Goal: Task Accomplishment & Management: Use online tool/utility

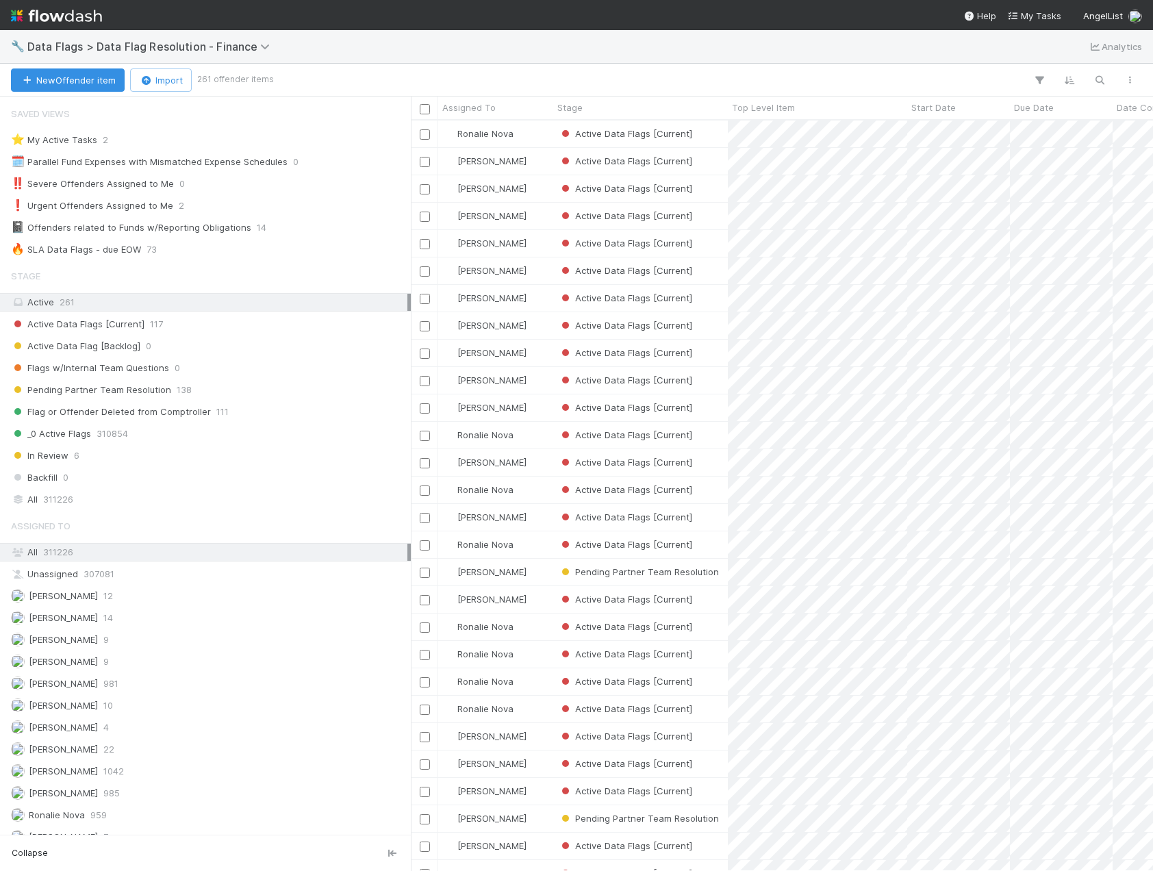
click at [157, 38] on span "Data Flags > Data Flag Resolution - Finance" at bounding box center [157, 46] width 260 height 16
click at [149, 46] on span "Data Flags > Data Flag Resolution - Finance" at bounding box center [151, 47] width 249 height 14
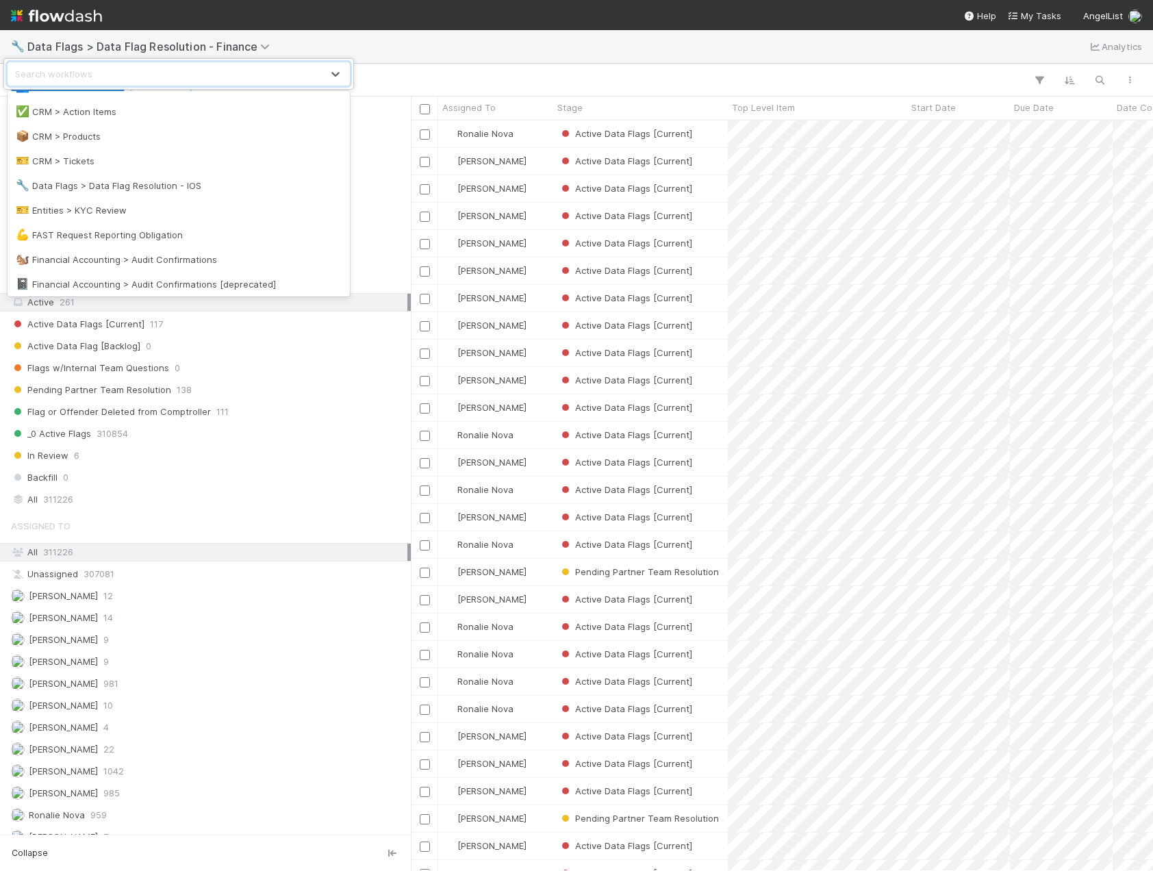
scroll to position [342, 0]
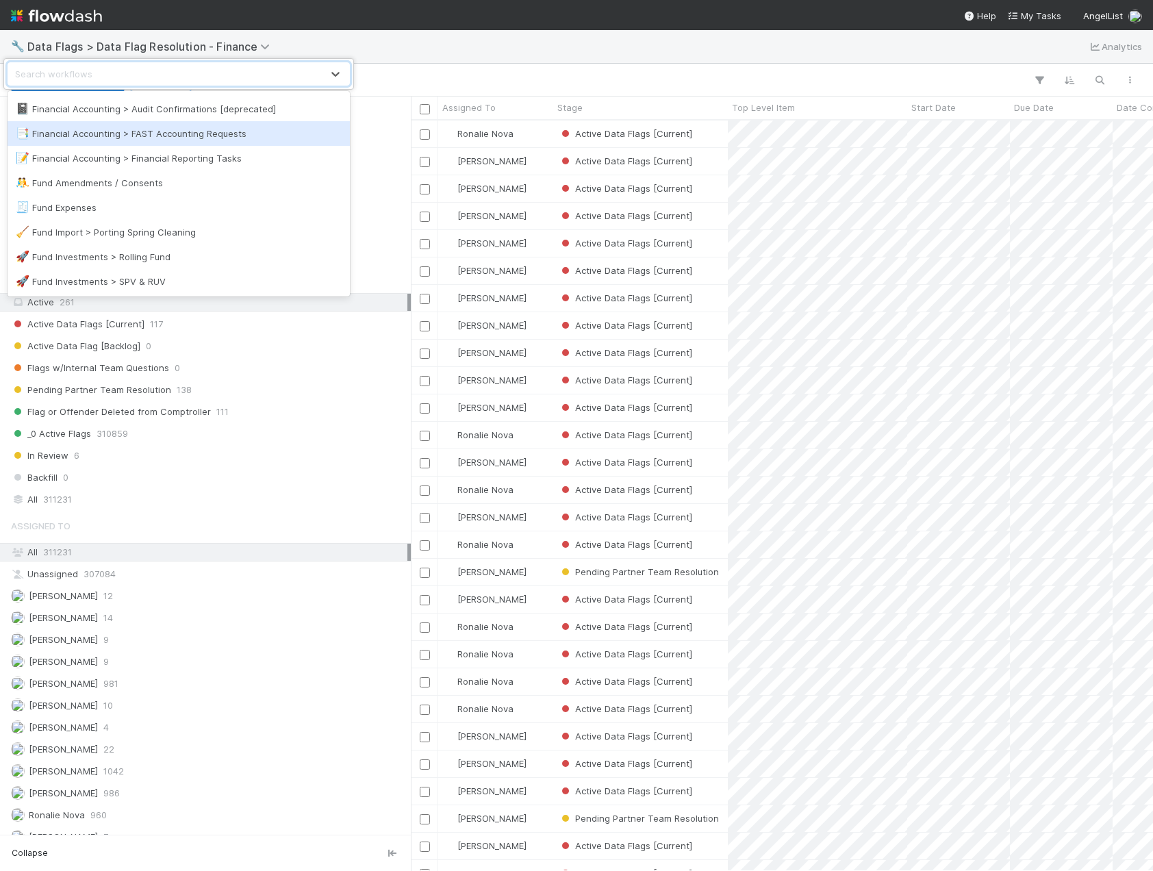
click at [170, 136] on div "📑 Financial Accounting > FAST Accounting Requests" at bounding box center [179, 134] width 326 height 14
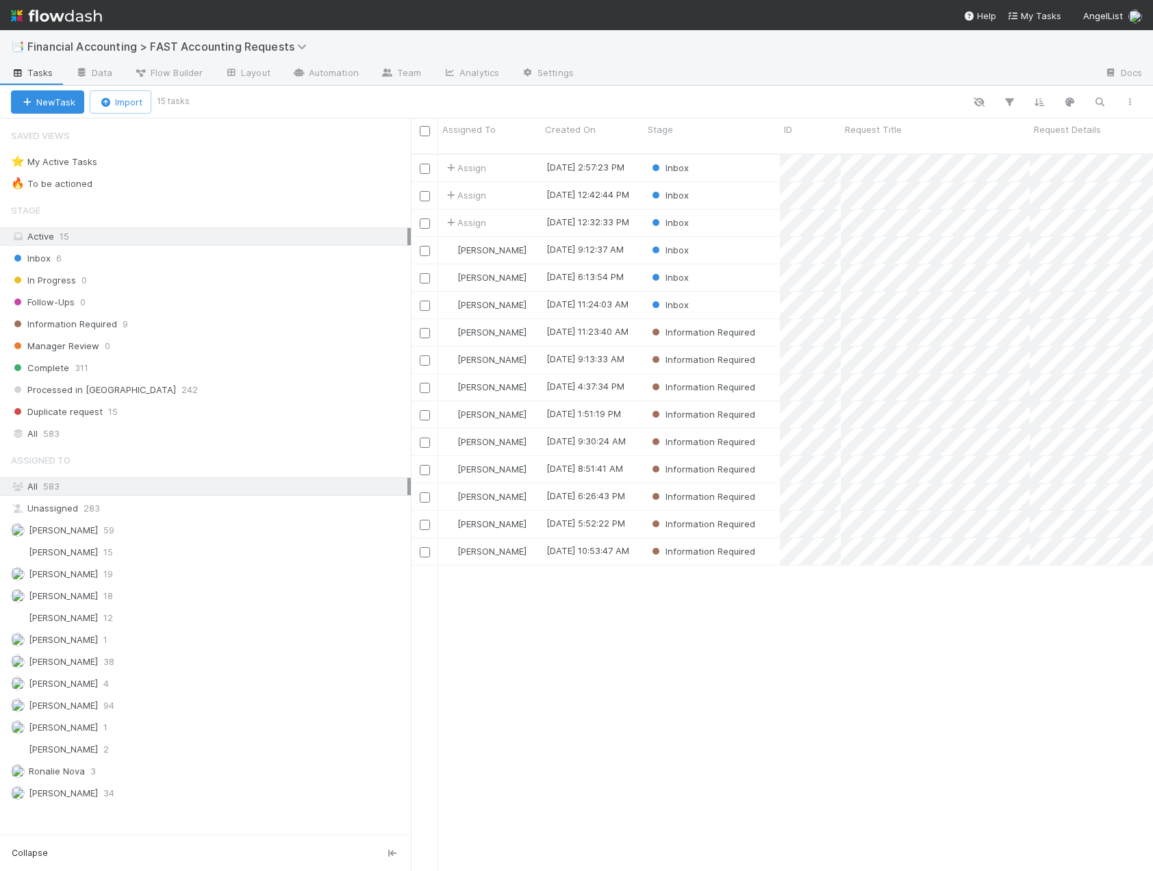
scroll to position [718, 732]
click at [251, 47] on span "Financial Accounting > FAST Accounting Requests" at bounding box center [170, 47] width 286 height 14
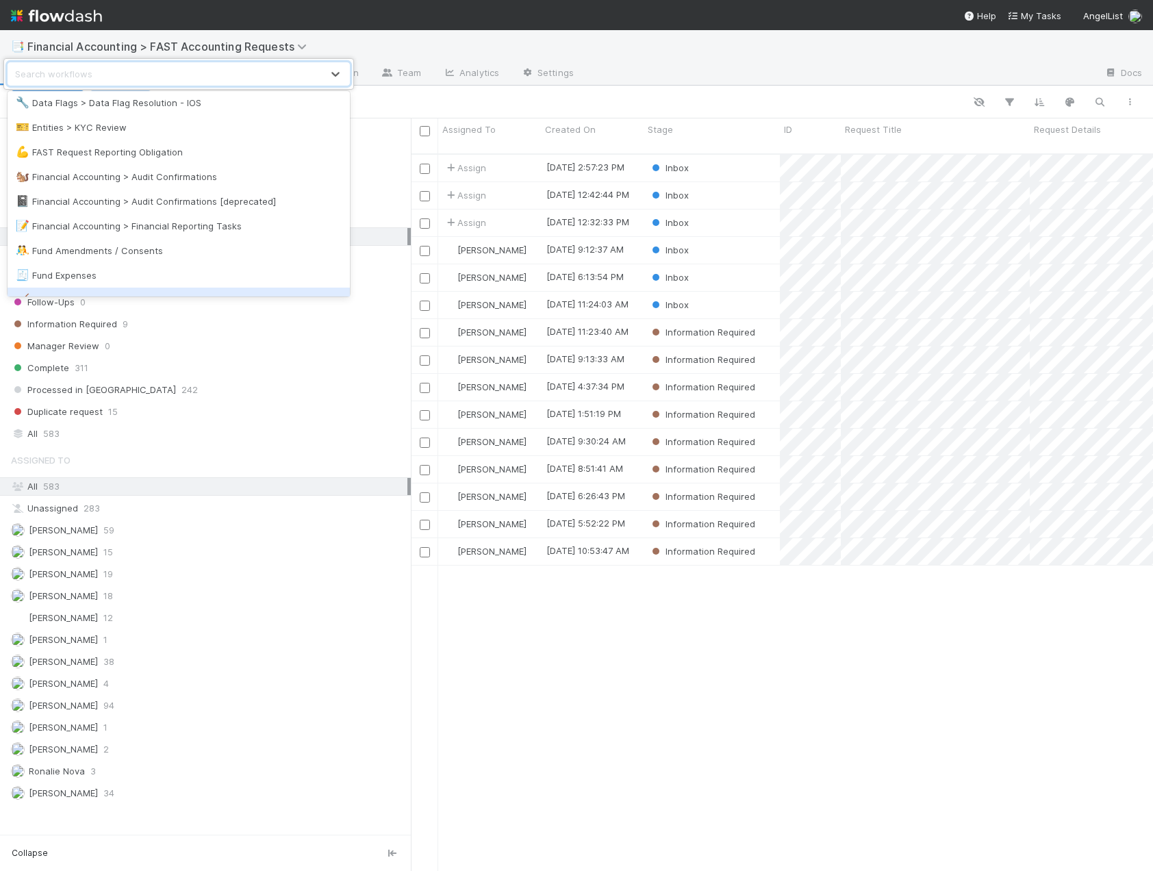
scroll to position [274, 0]
click at [229, 224] on div "📝 Financial Accounting > Financial Reporting Tasks" at bounding box center [179, 227] width 326 height 14
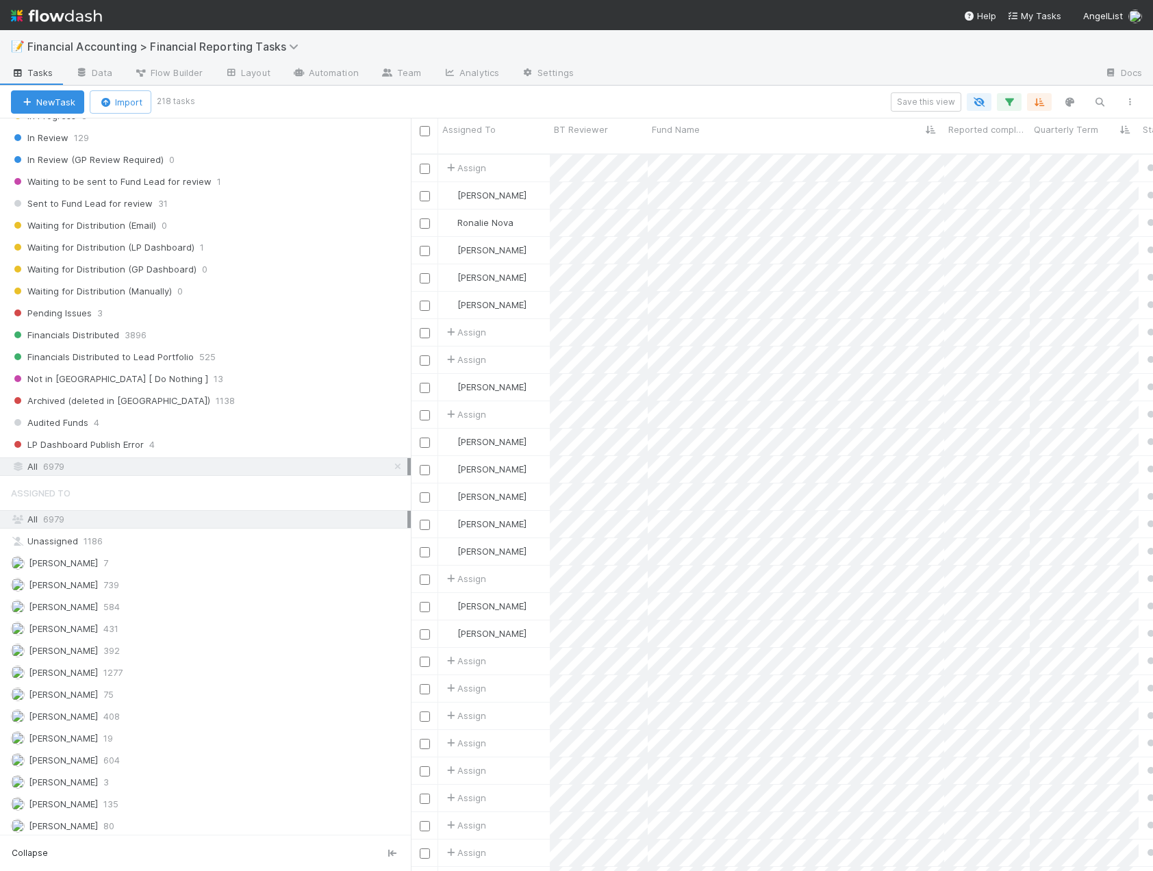
scroll to position [322, 0]
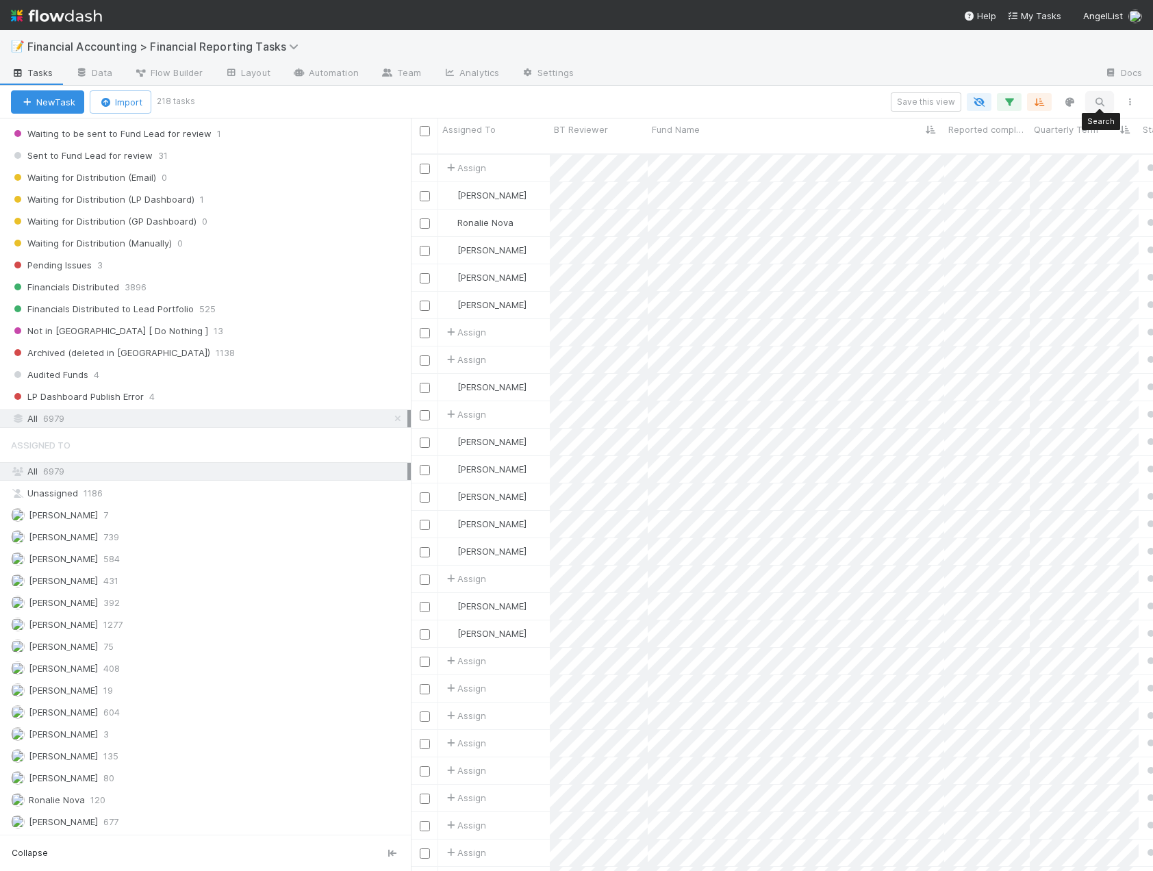
click at [1107, 102] on button "button" at bounding box center [1099, 102] width 25 height 18
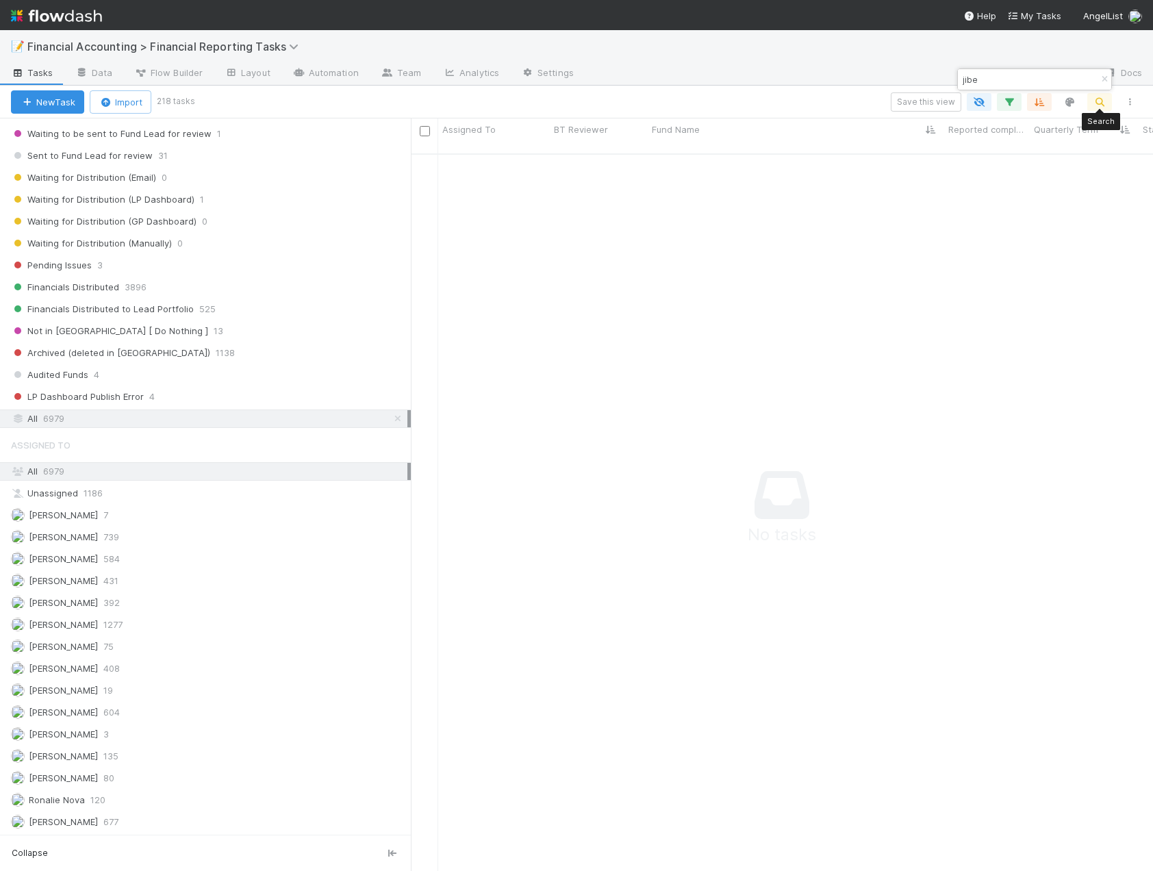
scroll to position [708, 732]
type input "jibe"
click at [1015, 104] on icon "button" at bounding box center [1009, 102] width 14 height 12
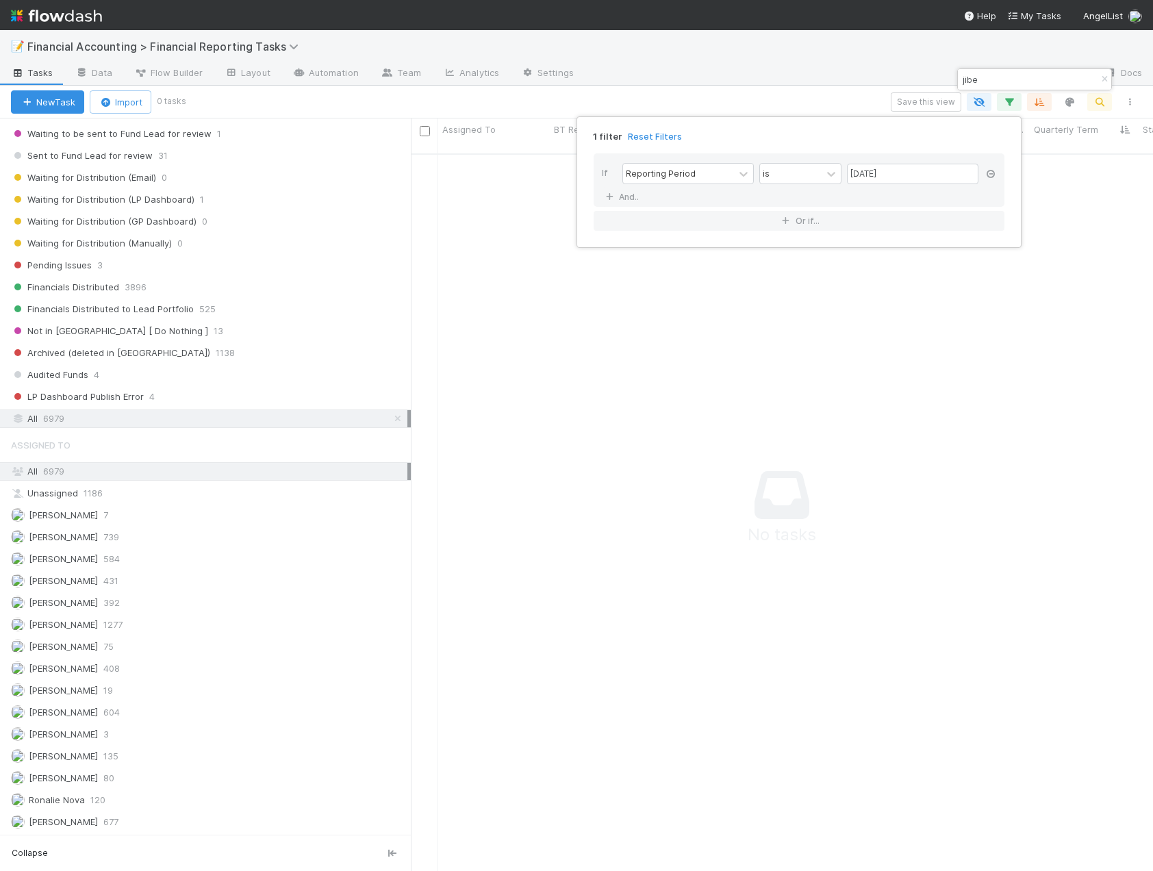
click at [994, 177] on icon at bounding box center [991, 174] width 14 height 8
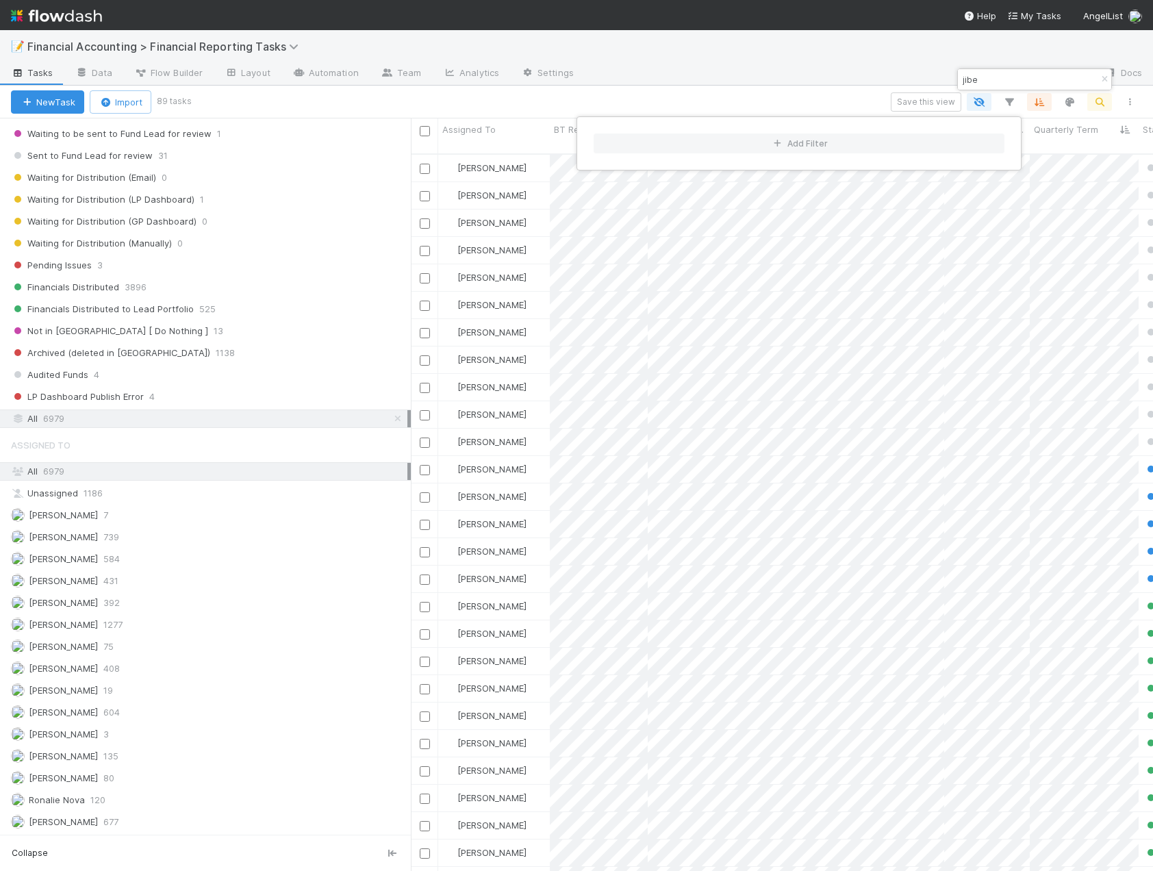
scroll to position [718, 732]
click at [761, 103] on div "Add Filter" at bounding box center [576, 435] width 1153 height 871
drag, startPoint x: 464, startPoint y: 863, endPoint x: 550, endPoint y: 856, distance: 86.5
click at [550, 856] on div "Add Filter" at bounding box center [576, 435] width 1153 height 871
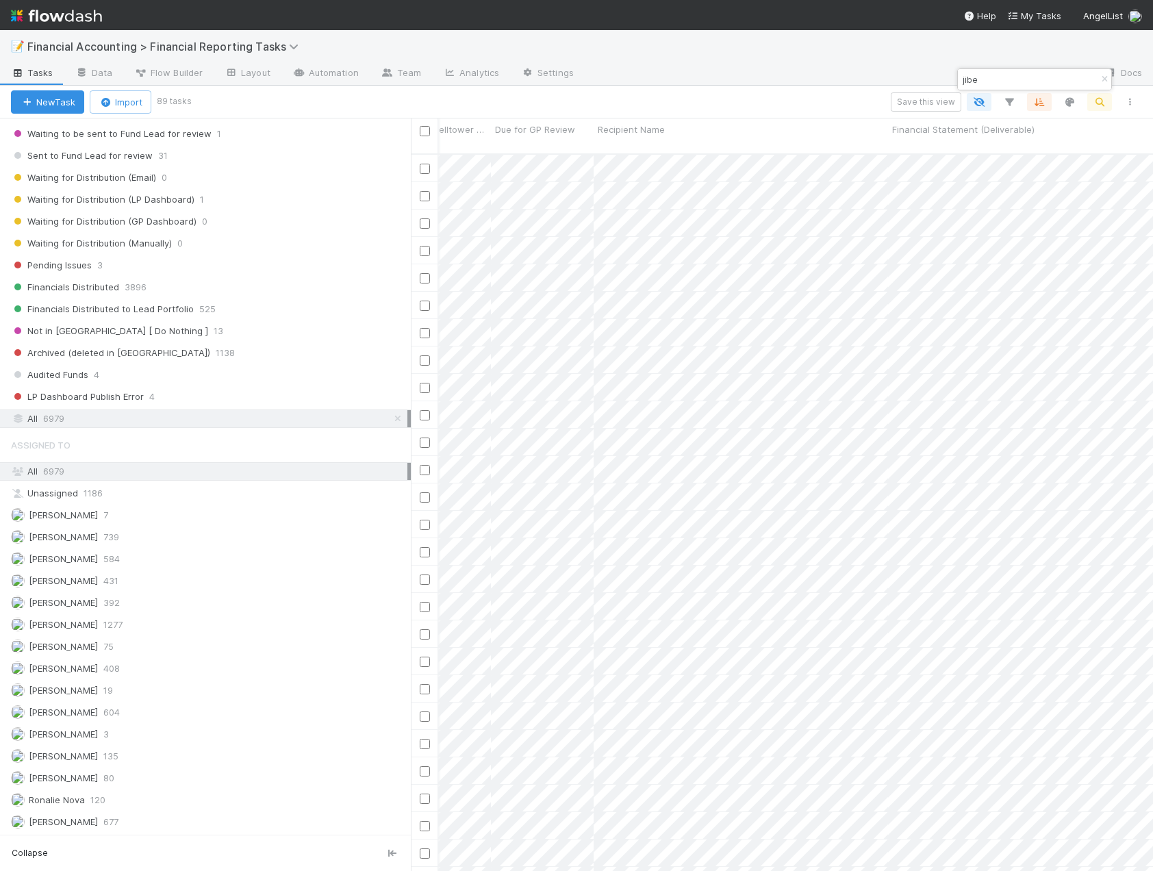
scroll to position [0, 0]
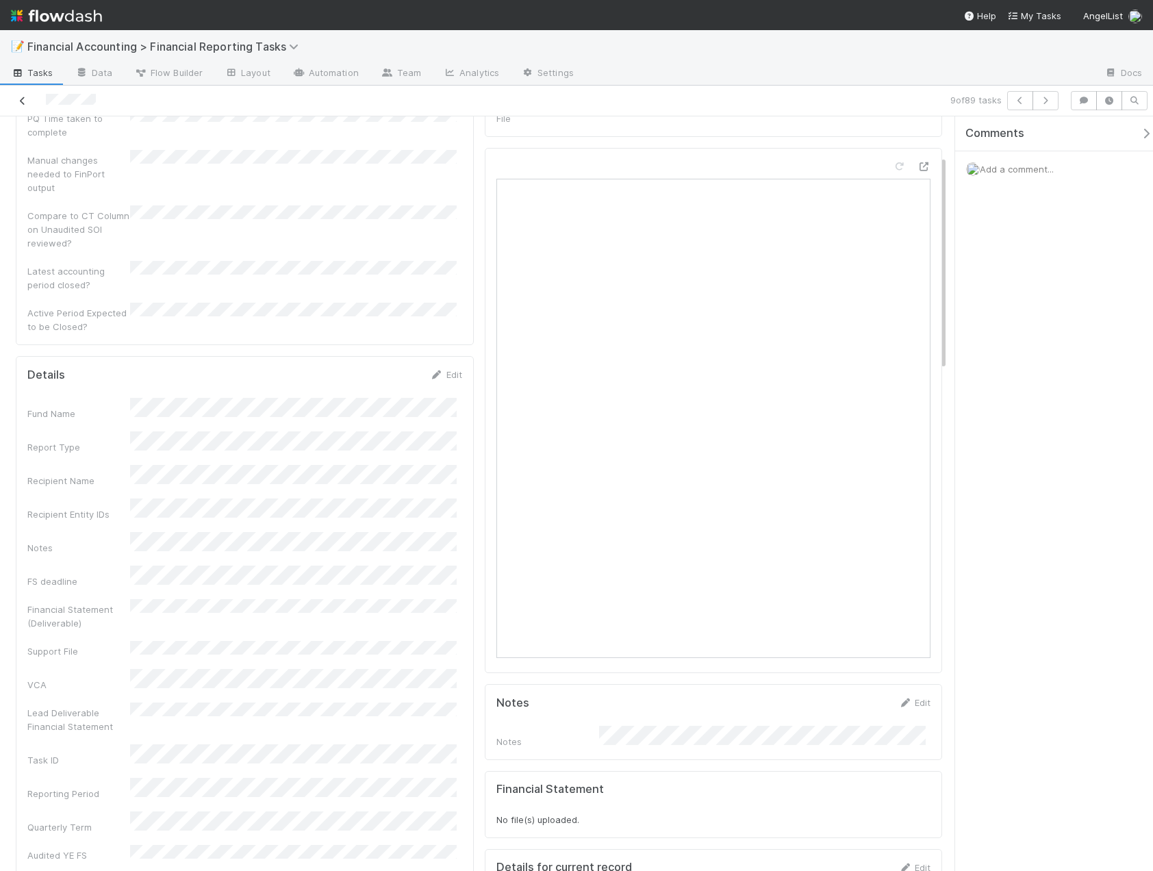
click at [18, 101] on icon at bounding box center [23, 101] width 14 height 9
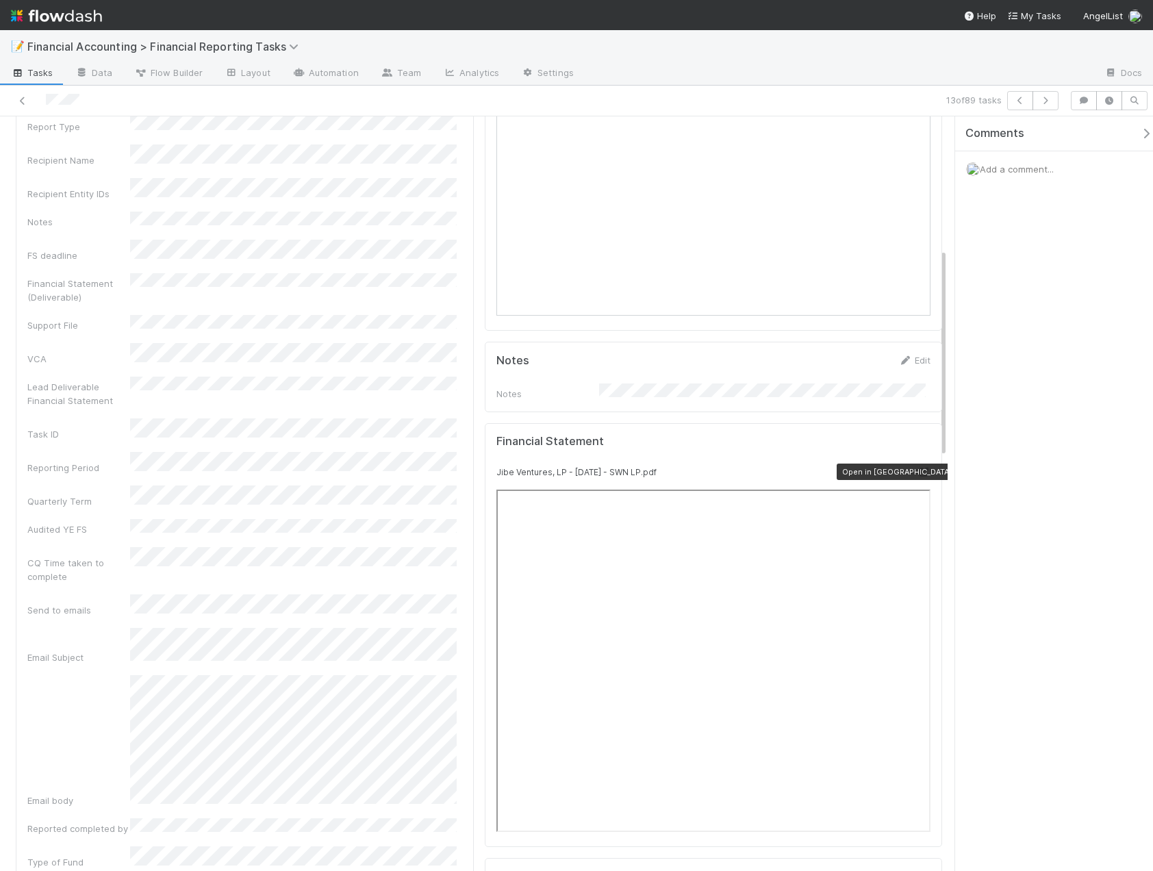
click at [917, 468] on icon at bounding box center [924, 472] width 14 height 9
click at [23, 100] on icon at bounding box center [23, 101] width 14 height 9
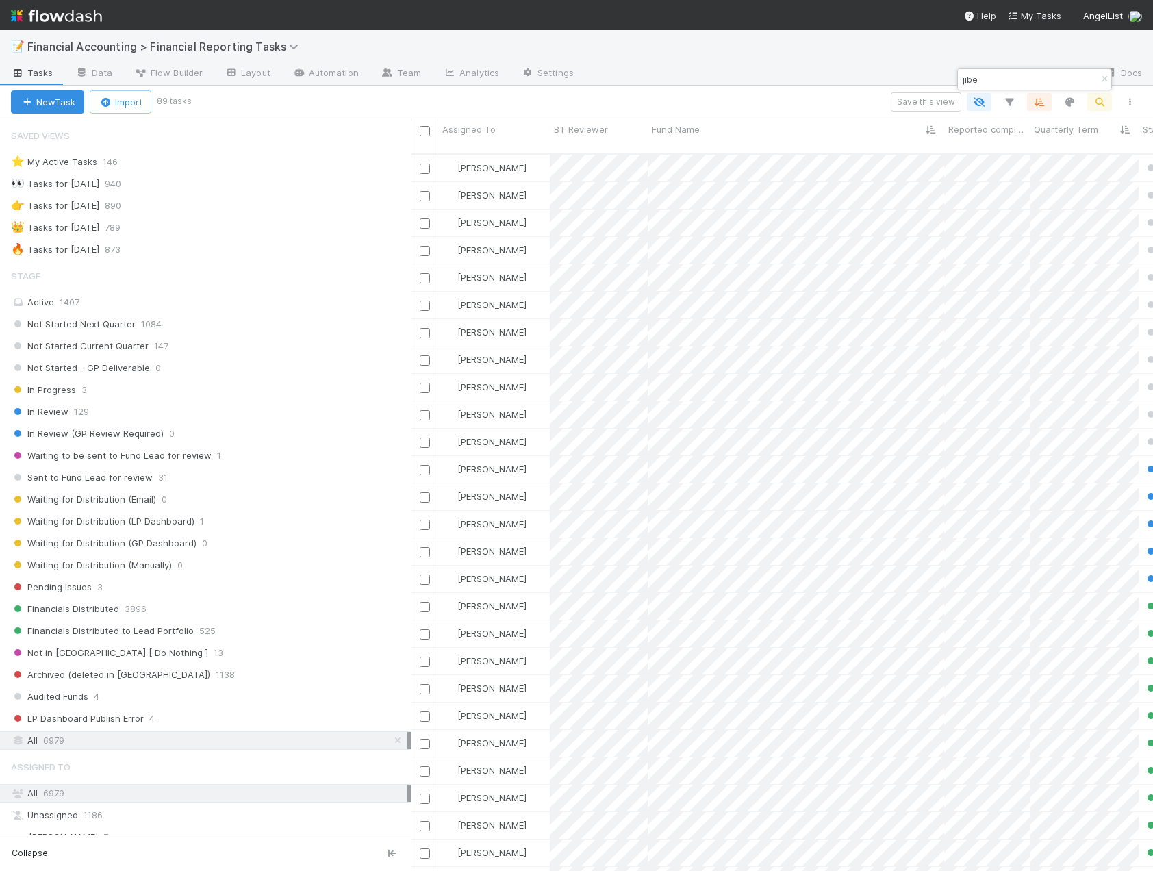
scroll to position [718, 732]
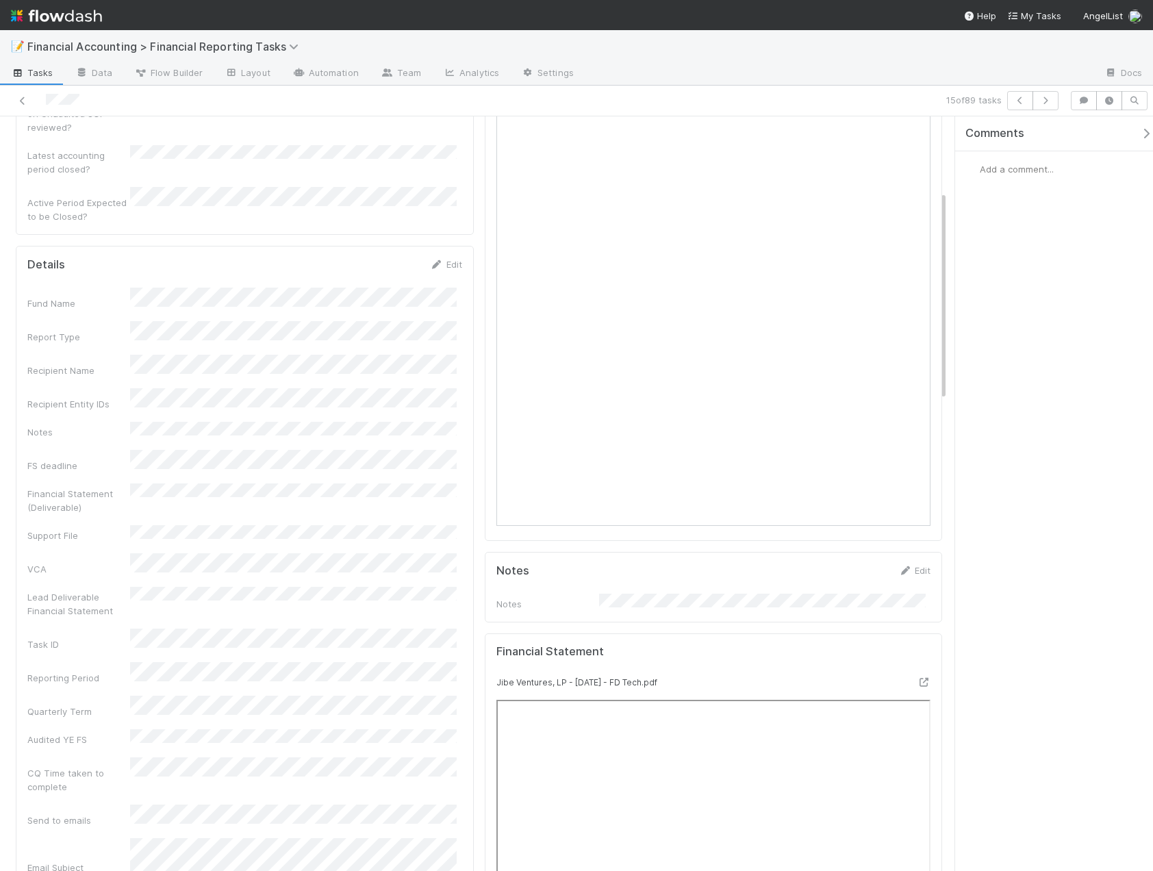
scroll to position [411, 0]
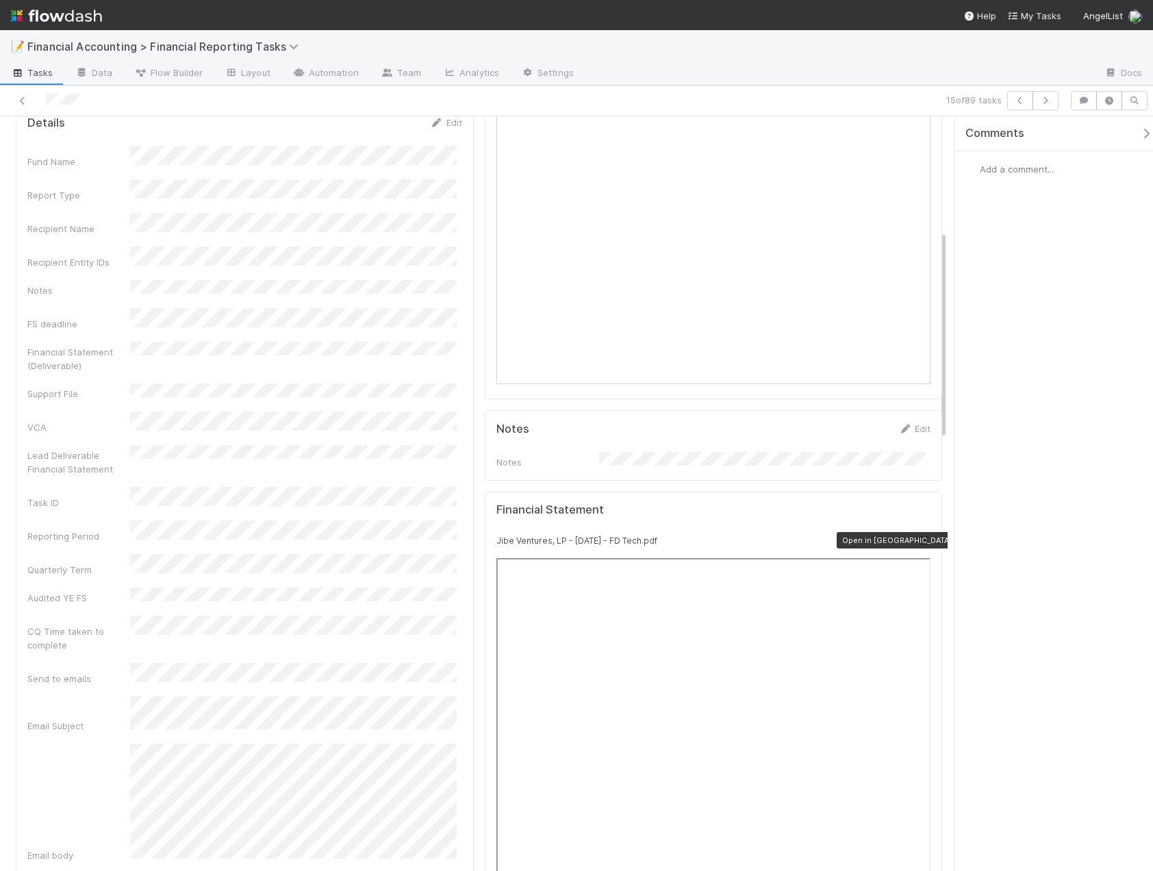
click at [918, 536] on icon at bounding box center [924, 540] width 14 height 9
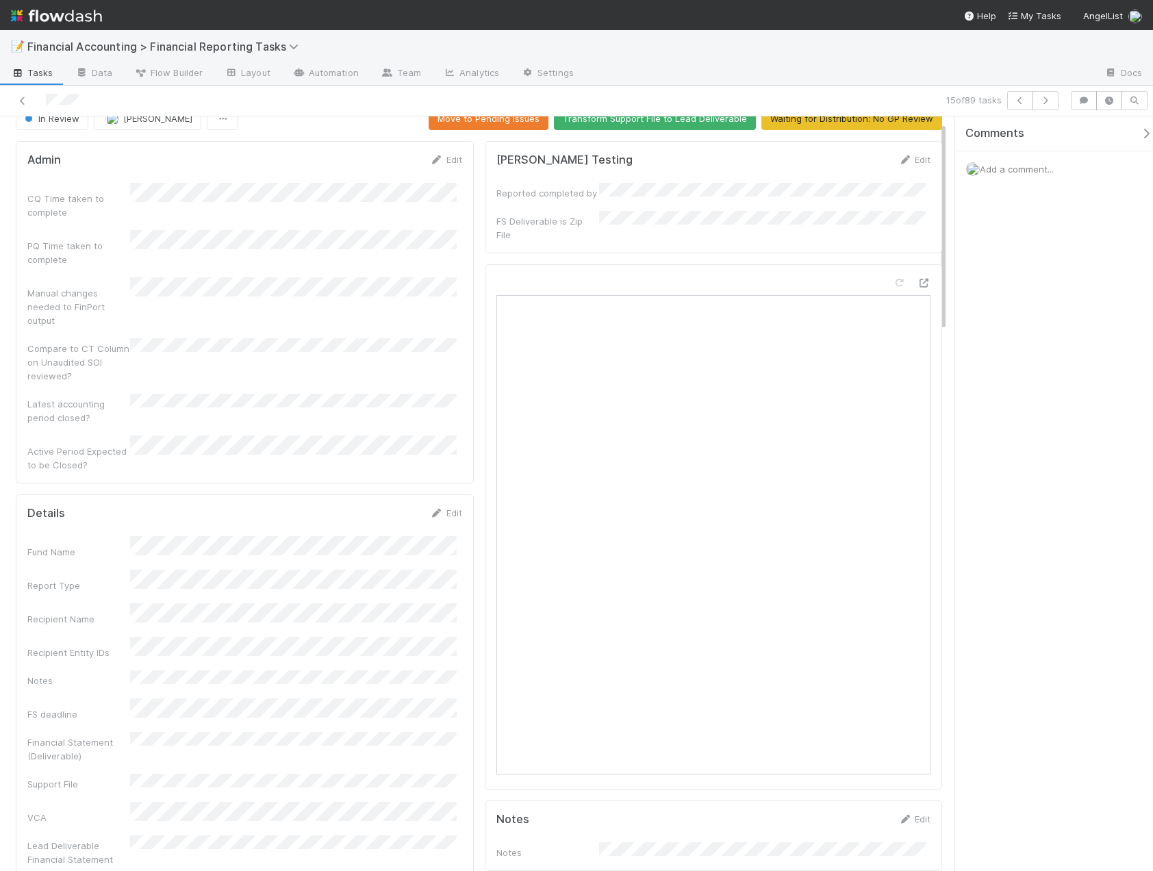
scroll to position [0, 0]
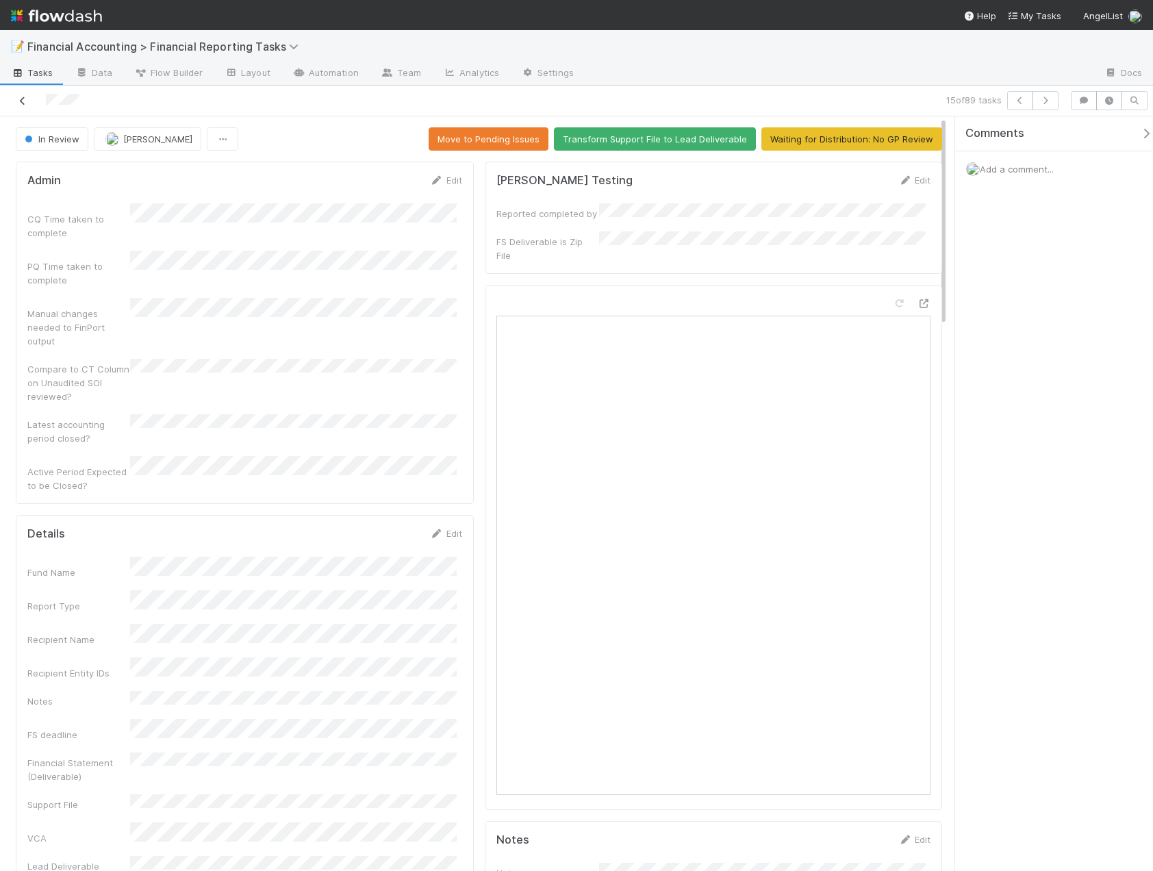
click at [25, 102] on icon at bounding box center [23, 101] width 14 height 9
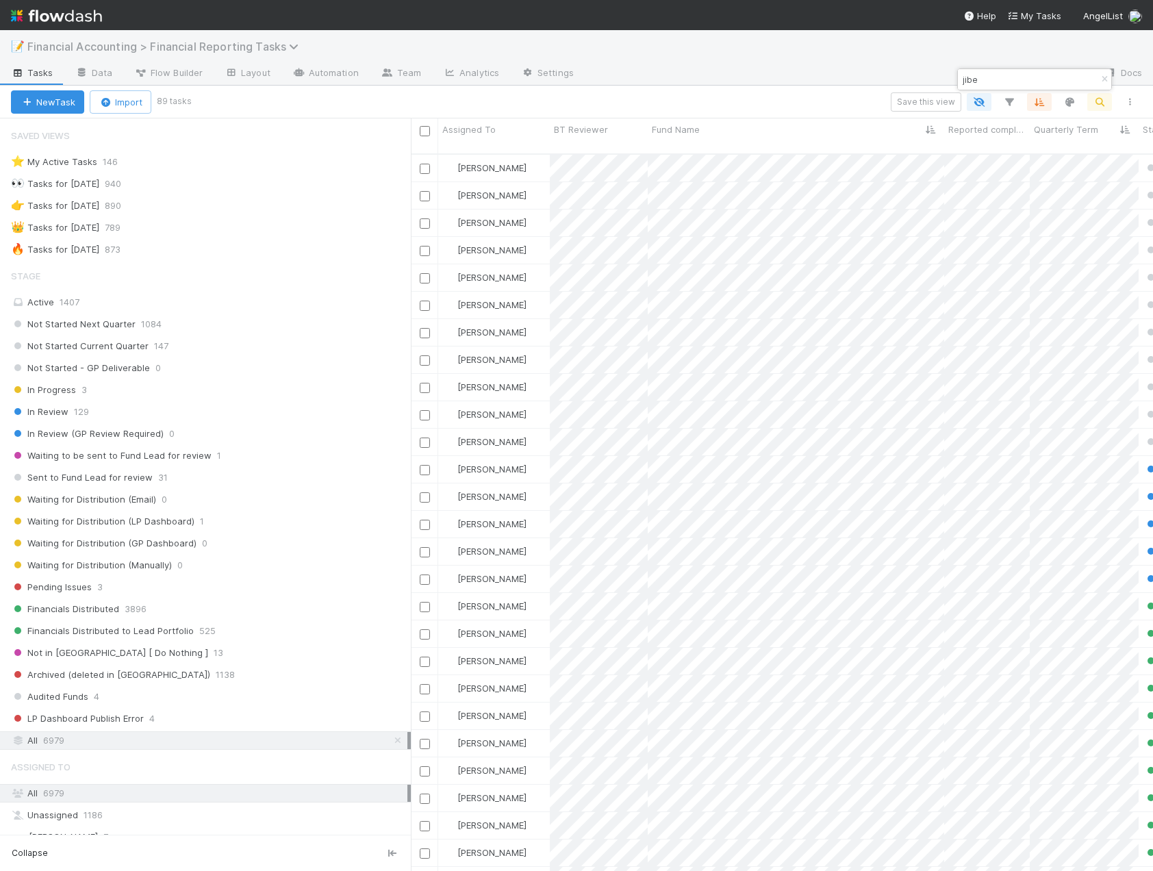
scroll to position [718, 732]
